Goal: Information Seeking & Learning: Compare options

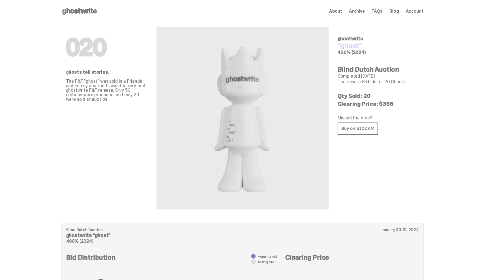
click at [73, 9] on icon at bounding box center [79, 11] width 36 height 9
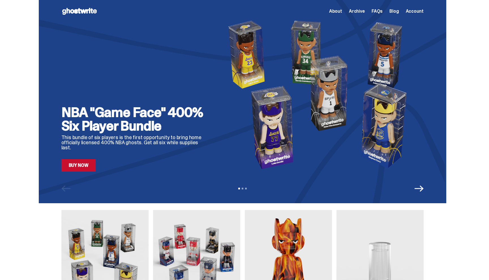
click at [360, 11] on span "Archive" at bounding box center [357, 11] width 16 height 5
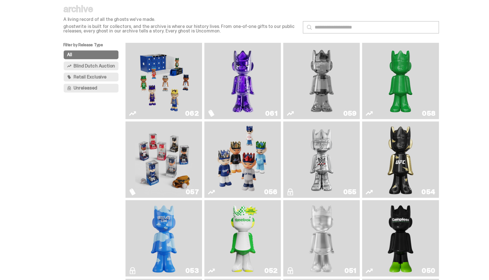
scroll to position [15, 0]
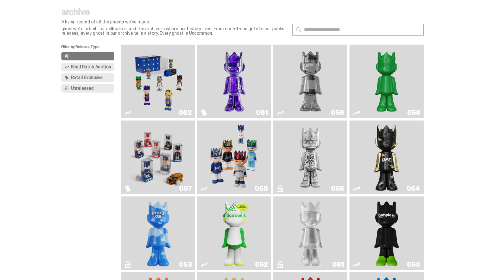
click at [316, 84] on img "Two" at bounding box center [309, 81] width 55 height 69
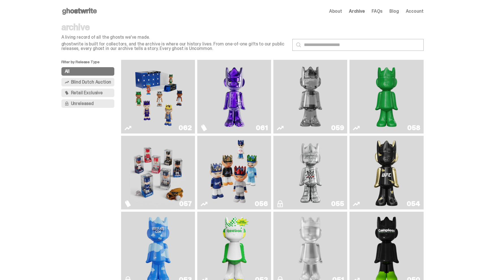
click at [72, 7] on icon at bounding box center [79, 11] width 36 height 9
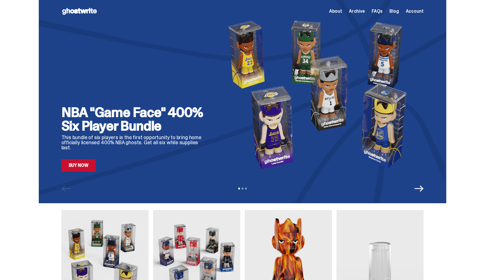
click at [84, 167] on link "Buy Now" at bounding box center [78, 165] width 34 height 12
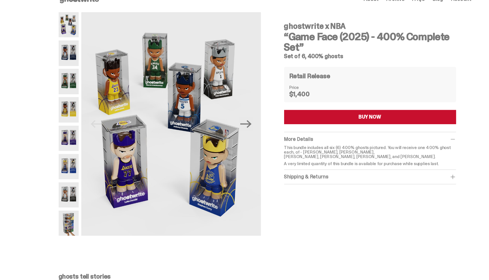
click at [76, 80] on img at bounding box center [70, 83] width 18 height 22
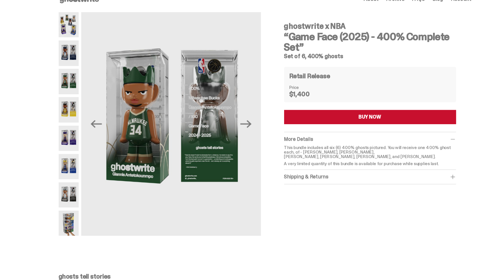
click at [73, 113] on img at bounding box center [70, 108] width 18 height 22
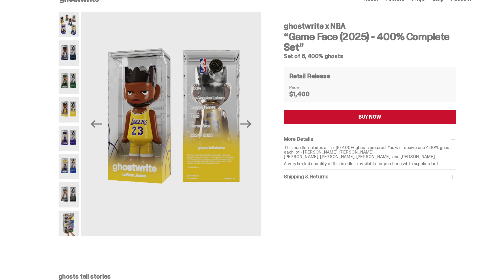
click at [73, 129] on img at bounding box center [70, 133] width 18 height 22
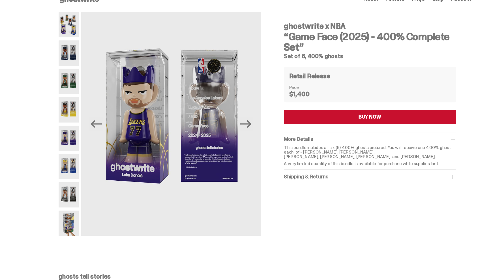
click at [77, 151] on img at bounding box center [70, 158] width 18 height 22
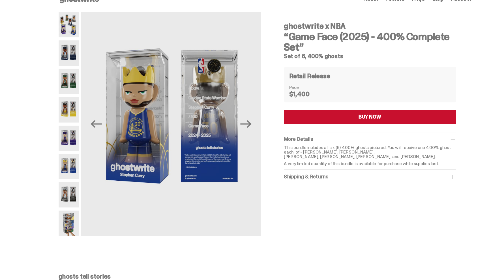
click at [75, 178] on img at bounding box center [70, 183] width 18 height 22
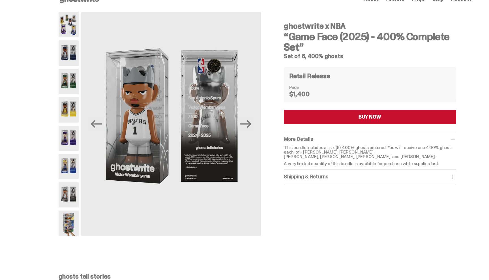
click at [77, 195] on div at bounding box center [70, 121] width 18 height 197
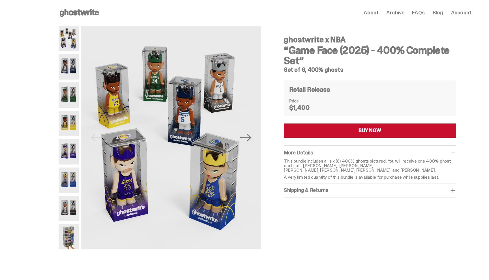
click at [75, 10] on use at bounding box center [79, 11] width 34 height 7
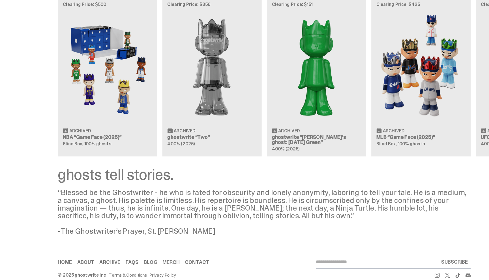
scroll to position [473, 0]
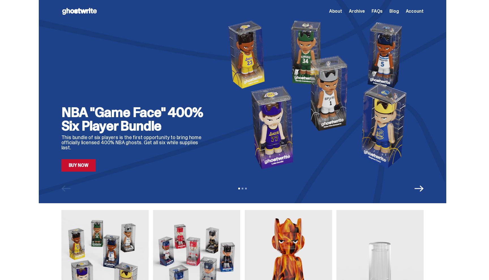
click at [75, 12] on use at bounding box center [79, 11] width 34 height 7
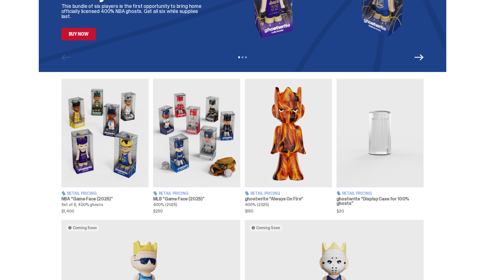
scroll to position [132, 0]
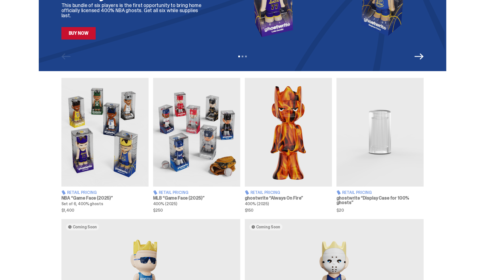
click at [192, 195] on div "Retail Pricing MLB “Game Face (2025)” 400% (2025) $250" at bounding box center [196, 201] width 87 height 22
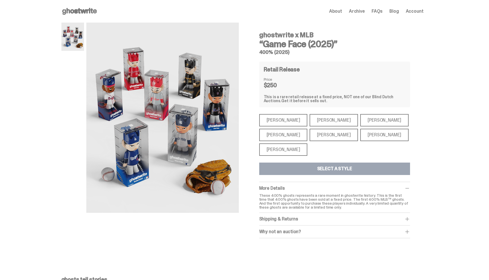
click at [315, 120] on div "[PERSON_NAME]" at bounding box center [333, 120] width 48 height 12
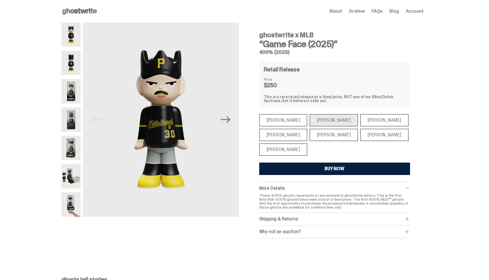
click at [275, 118] on div "[PERSON_NAME]" at bounding box center [283, 120] width 48 height 12
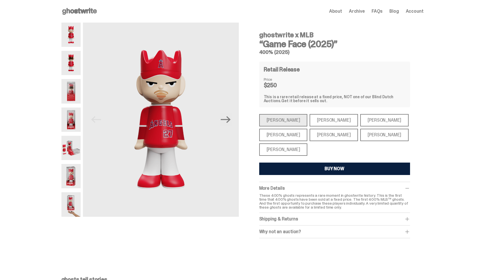
click at [277, 133] on div "[PERSON_NAME]" at bounding box center [283, 135] width 48 height 12
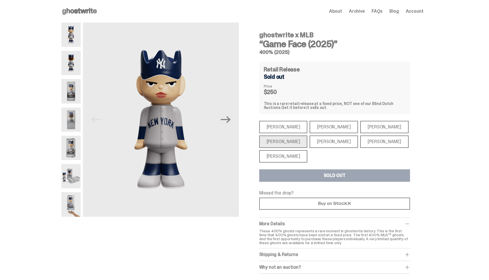
click at [282, 156] on div "[PERSON_NAME]" at bounding box center [283, 156] width 48 height 12
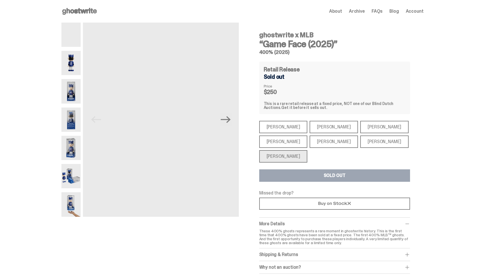
click at [288, 142] on div "[PERSON_NAME]" at bounding box center [283, 142] width 48 height 12
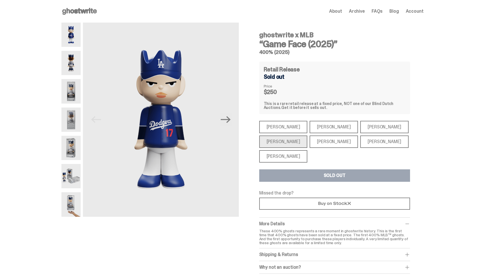
click at [360, 140] on div "[PERSON_NAME]" at bounding box center [384, 142] width 48 height 12
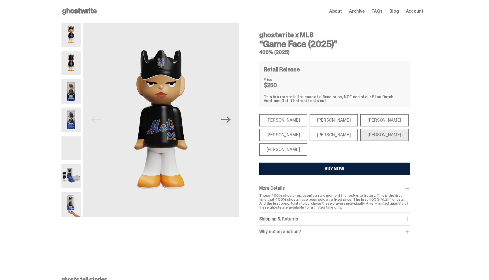
click at [360, 123] on div "[PERSON_NAME]" at bounding box center [384, 120] width 48 height 12
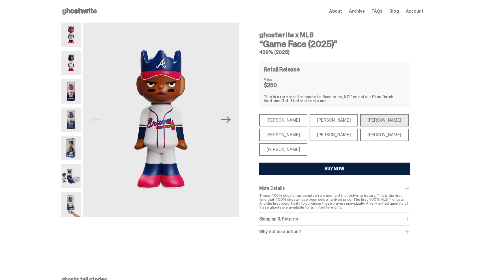
click at [326, 122] on div "[PERSON_NAME]" at bounding box center [333, 120] width 48 height 12
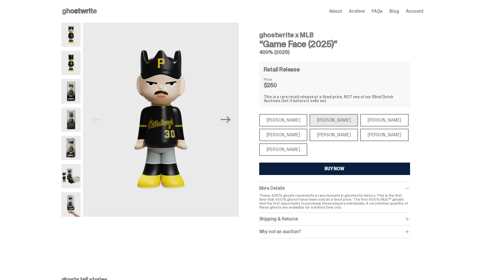
click at [326, 138] on div "[PERSON_NAME]" at bounding box center [333, 135] width 48 height 12
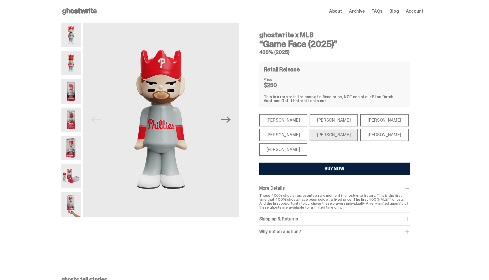
click at [287, 119] on div "[PERSON_NAME]" at bounding box center [283, 120] width 48 height 12
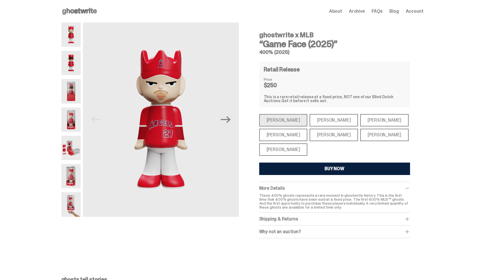
click at [319, 122] on div "[PERSON_NAME]" at bounding box center [333, 120] width 48 height 12
